Goal: Check status: Check status

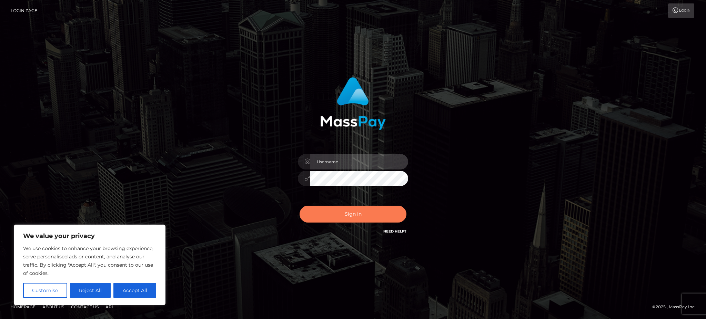
type input "Gaizelle"
click at [348, 217] on button "Sign in" at bounding box center [353, 214] width 107 height 17
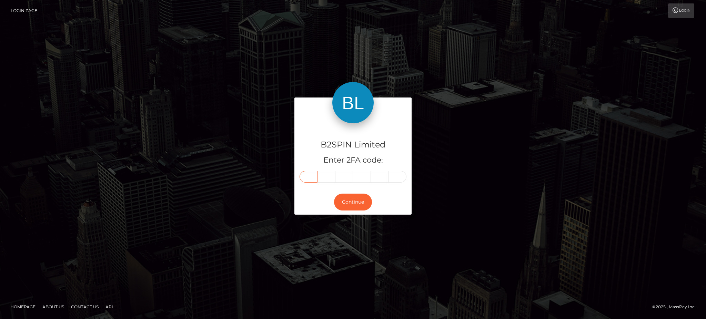
click at [314, 179] on input "text" at bounding box center [309, 177] width 18 height 12
type input "0"
type input "5"
type input "8"
type input "0"
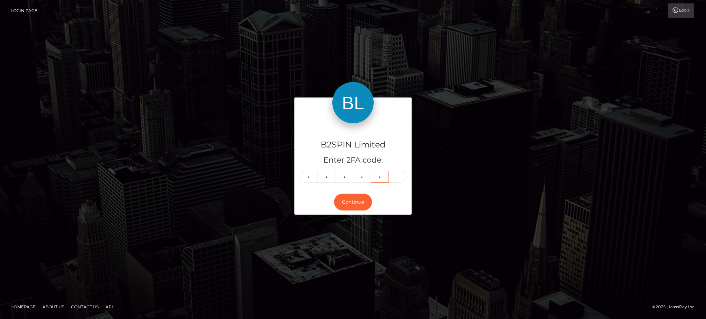
type input "4"
type input "6"
click at [346, 199] on button "Continue" at bounding box center [353, 202] width 38 height 17
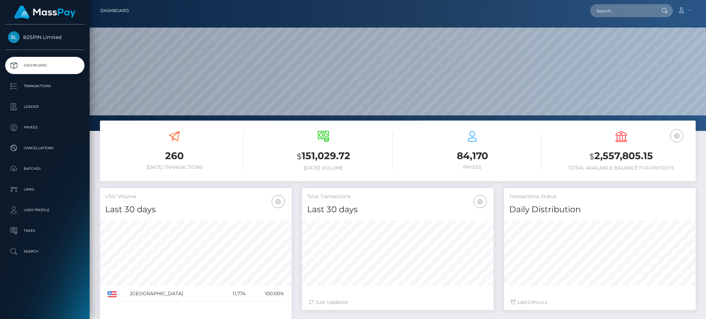
scroll to position [122, 191]
click at [35, 81] on p "Transactions" at bounding box center [45, 86] width 74 height 10
click at [607, 158] on h3 "$ 2,557,805.15" at bounding box center [621, 156] width 139 height 14
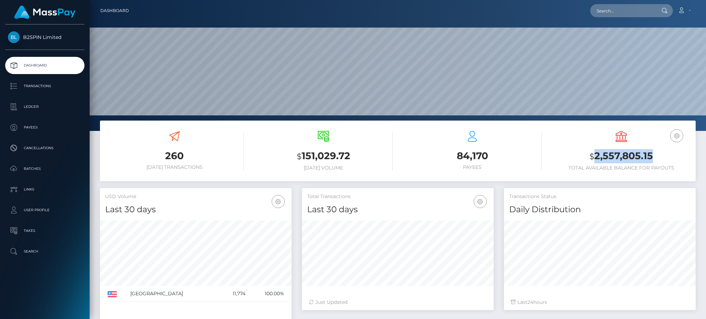
copy h3 "2,557,805.15"
